Goal: Navigation & Orientation: Find specific page/section

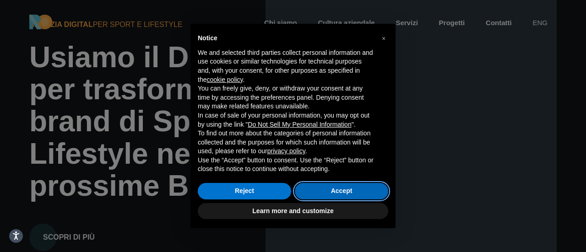
click at [351, 191] on button "Accept" at bounding box center [341, 191] width 93 height 16
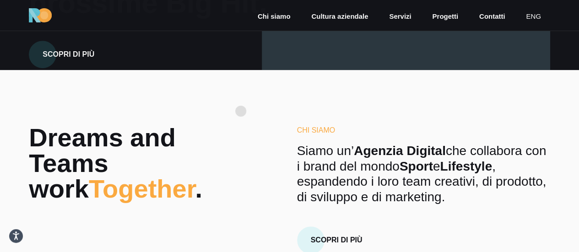
scroll to position [92, 0]
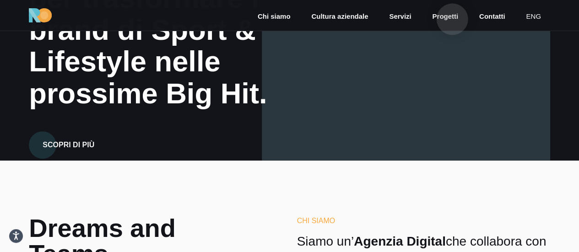
click at [452, 19] on link "Progetti" at bounding box center [445, 16] width 28 height 11
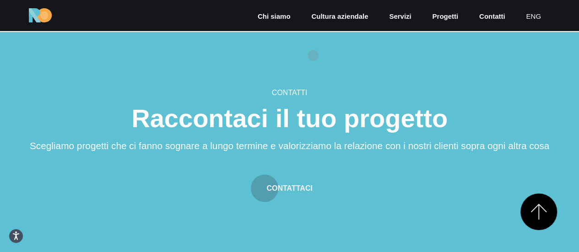
scroll to position [2723, 0]
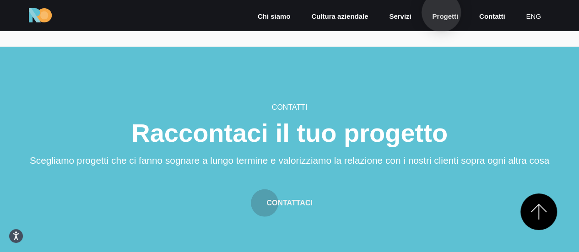
click at [442, 12] on link "Progetti" at bounding box center [445, 16] width 28 height 11
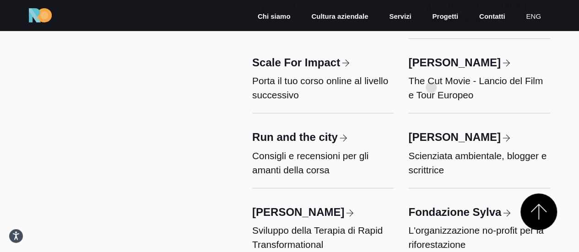
scroll to position [3112, 0]
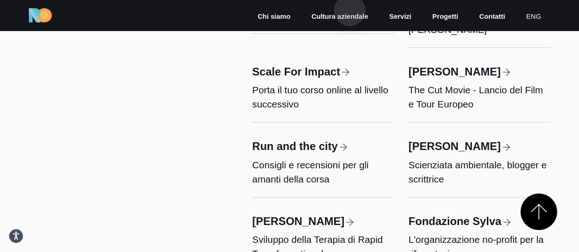
click at [350, 11] on link "Cultura aziendale" at bounding box center [339, 16] width 59 height 11
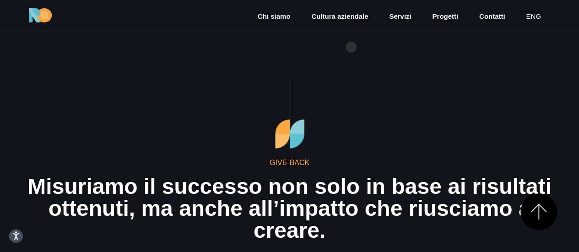
scroll to position [1190, 0]
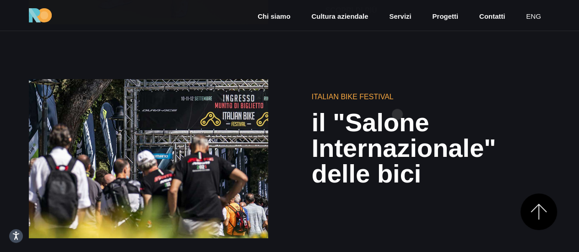
scroll to position [2105, 0]
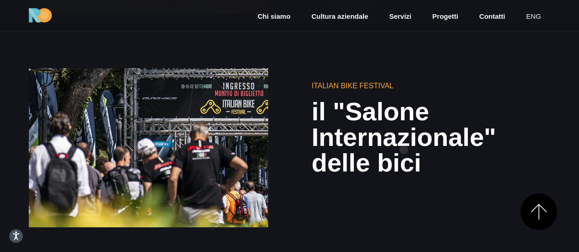
click at [404, 150] on h2 "il "Salone Internazionale" delle bici" at bounding box center [431, 137] width 238 height 77
drag, startPoint x: 188, startPoint y: 154, endPoint x: 206, endPoint y: 151, distance: 19.1
click at [188, 154] on div at bounding box center [148, 147] width 238 height 159
click at [390, 86] on h6 "Italian Bike Festival" at bounding box center [431, 86] width 238 height 11
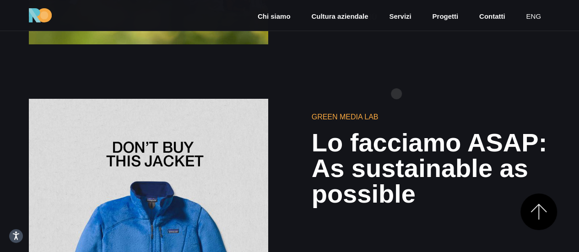
scroll to position [2334, 0]
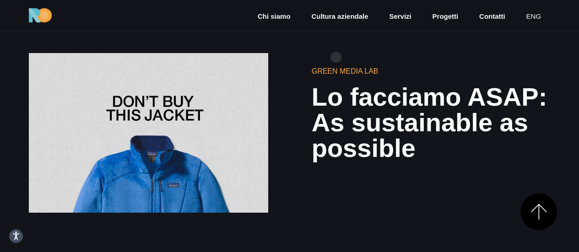
click at [336, 66] on h6 "Green Media Lab" at bounding box center [431, 71] width 238 height 11
copy div "Green Media Lab"
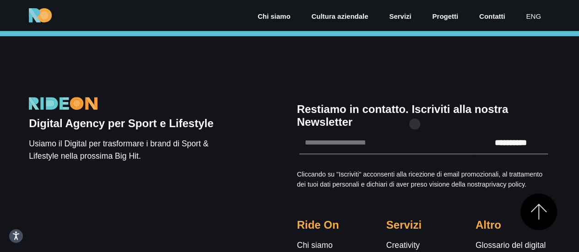
scroll to position [3661, 0]
